Goal: Information Seeking & Learning: Find specific fact

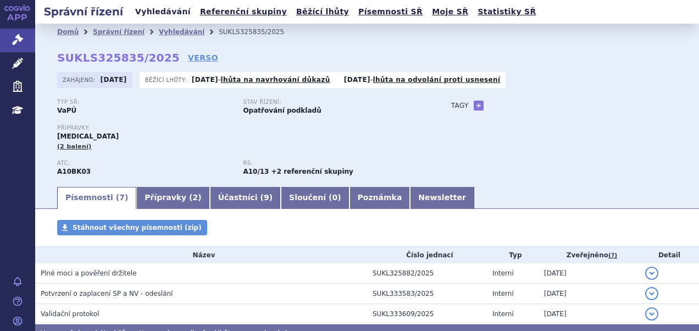
click at [164, 12] on link "Vyhledávání" at bounding box center [163, 11] width 62 height 15
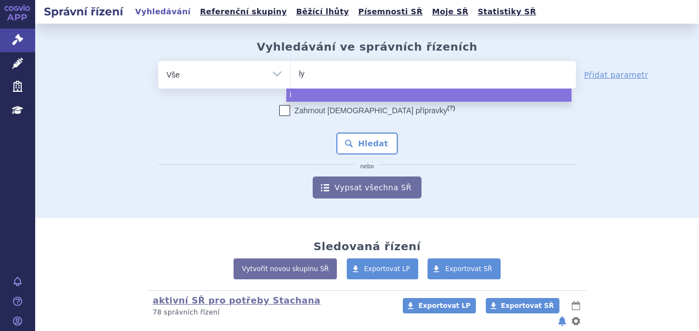
type input "lyn"
type input "lynpa"
type input "lynpar"
type input "[MEDICAL_DATA]"
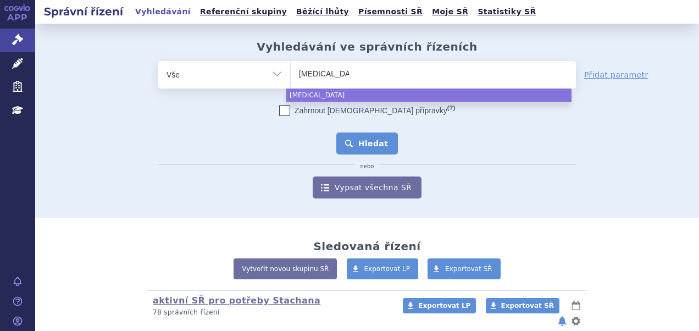
select select "[MEDICAL_DATA]"
click at [356, 141] on button "Hledat" at bounding box center [367, 143] width 62 height 22
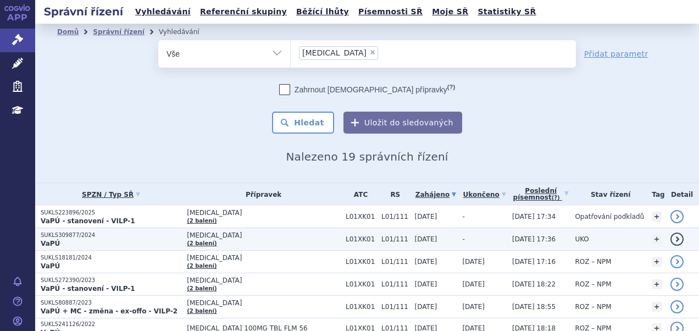
click at [80, 239] on p "VaPÚ" at bounding box center [111, 243] width 141 height 9
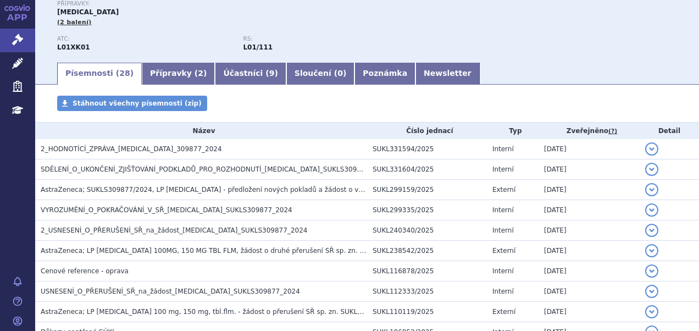
scroll to position [182, 0]
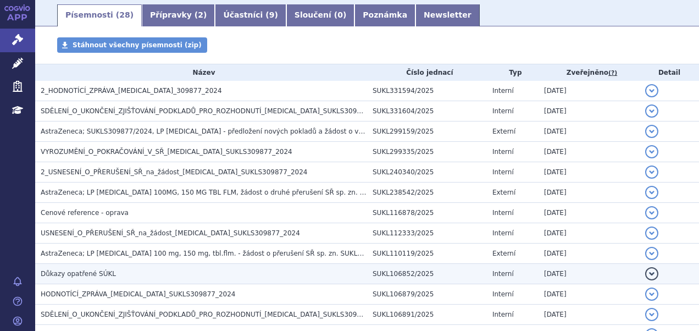
click at [87, 270] on span "Důkazy opatřené SÚKL" at bounding box center [78, 274] width 75 height 8
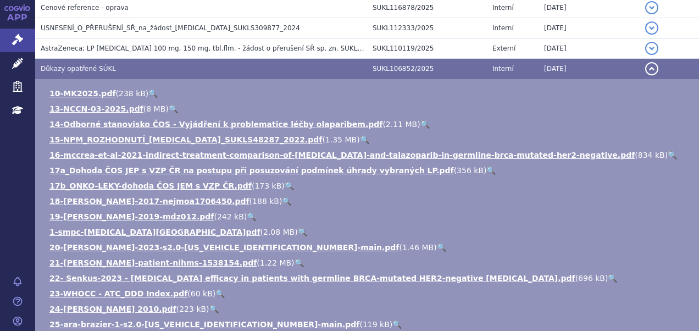
scroll to position [409, 0]
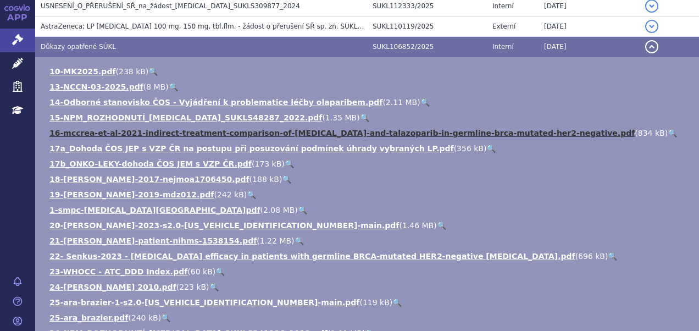
click at [299, 129] on link "16-mccrea-et-al-2021-indirect-treatment-comparison-of-olaparib-and-talazoparib-…" at bounding box center [341, 133] width 585 height 9
